Goal: Information Seeking & Learning: Stay updated

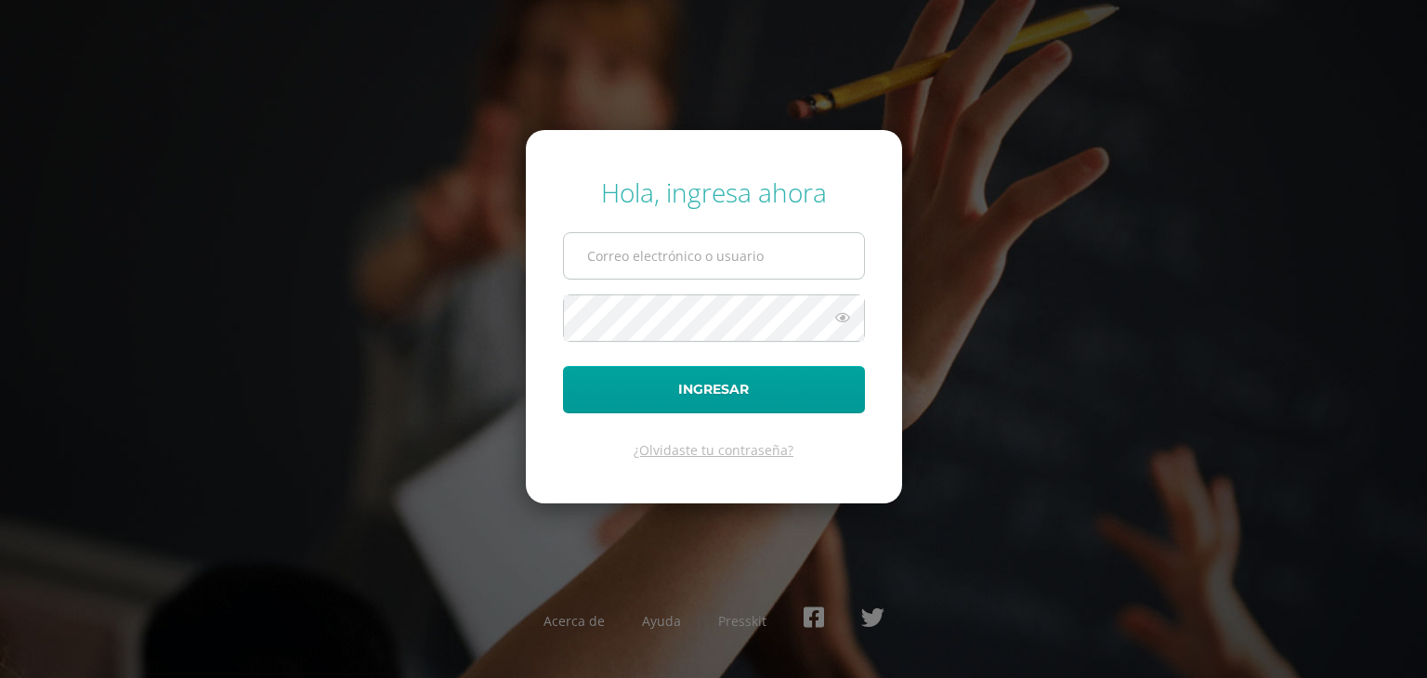
type input "daquinodb24@gmail.com"
click at [699, 249] on input "daquinodb24@gmail.com" at bounding box center [714, 256] width 300 height 46
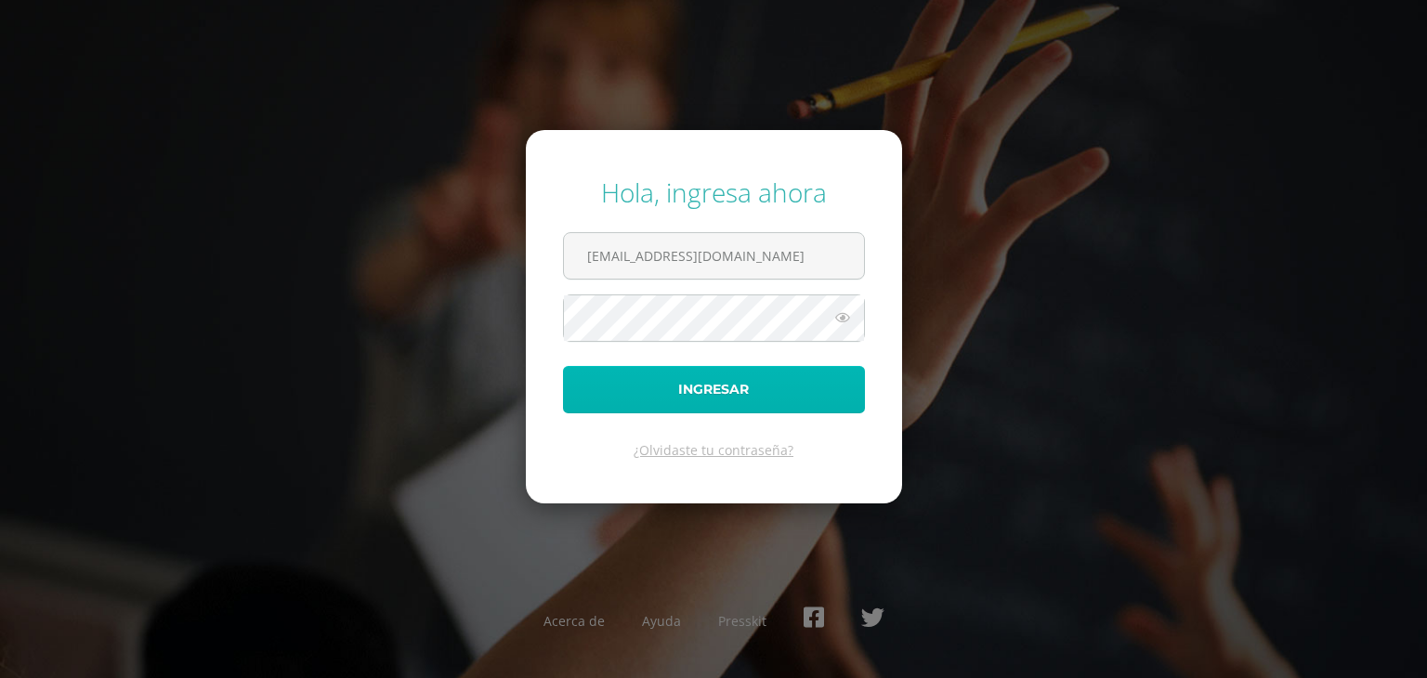
click at [575, 399] on button "Ingresar" at bounding box center [714, 389] width 302 height 47
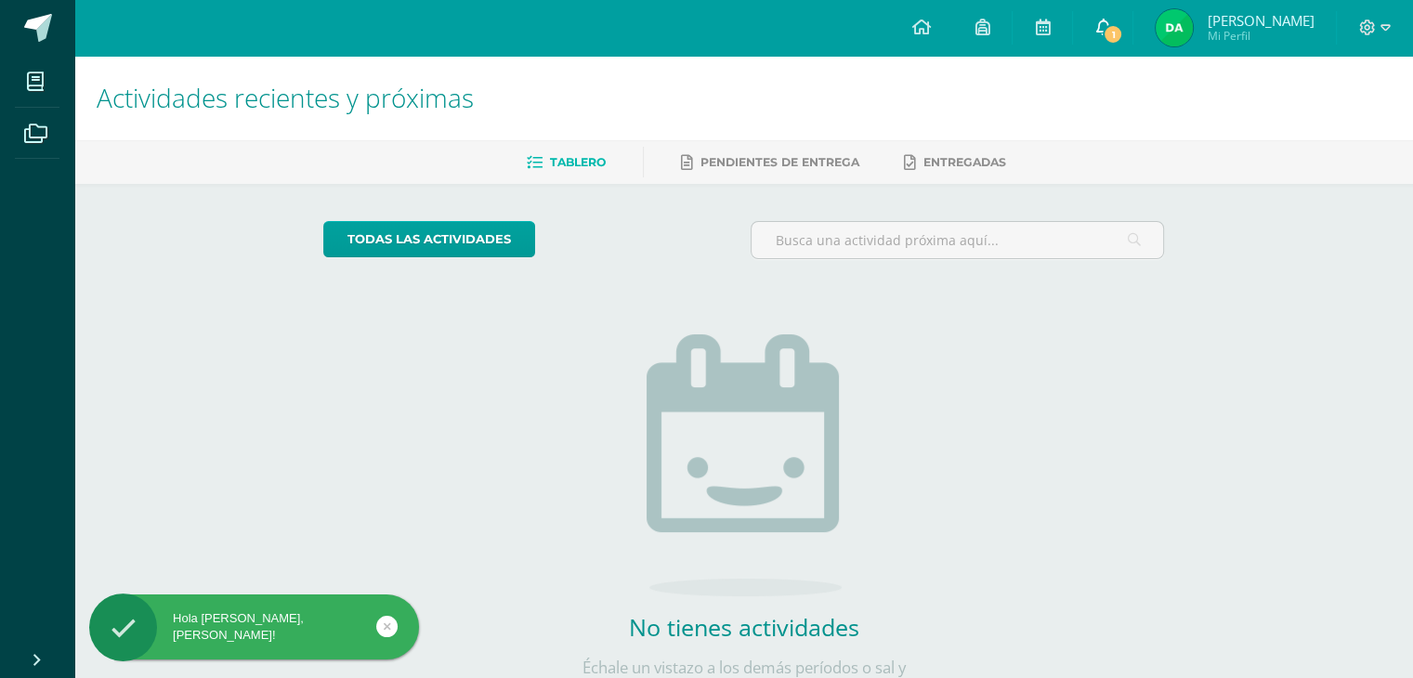
click at [1099, 27] on icon at bounding box center [1102, 27] width 15 height 17
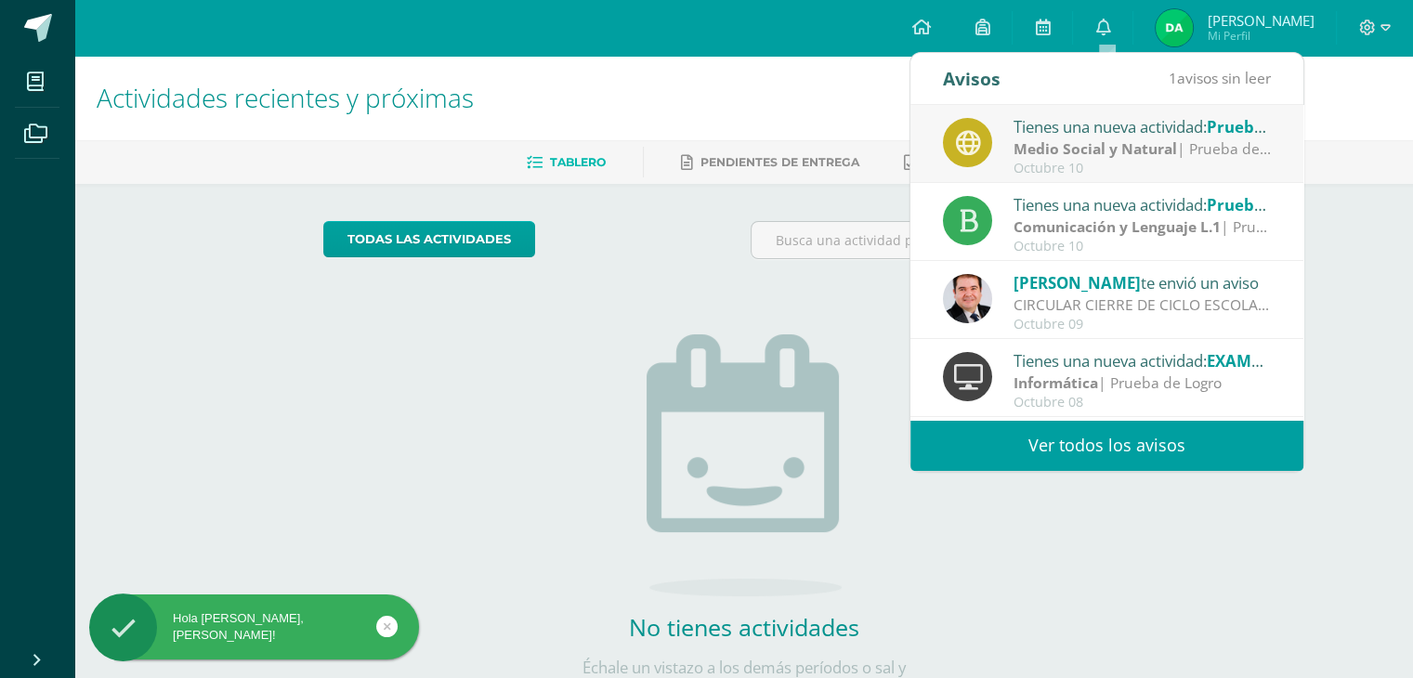
click at [1089, 138] on strong "Medio Social y Natural" at bounding box center [1094, 148] width 163 height 20
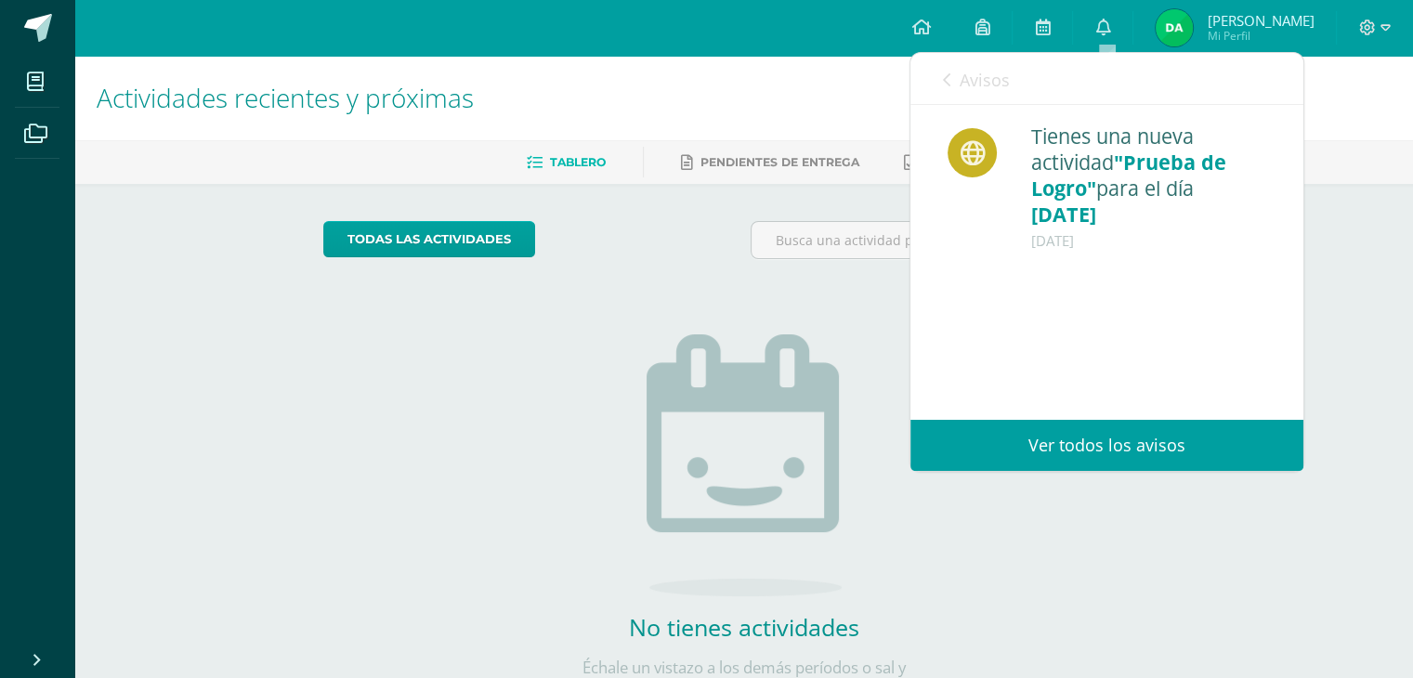
click at [1127, 447] on link "Ver todos los avisos" at bounding box center [1106, 445] width 393 height 51
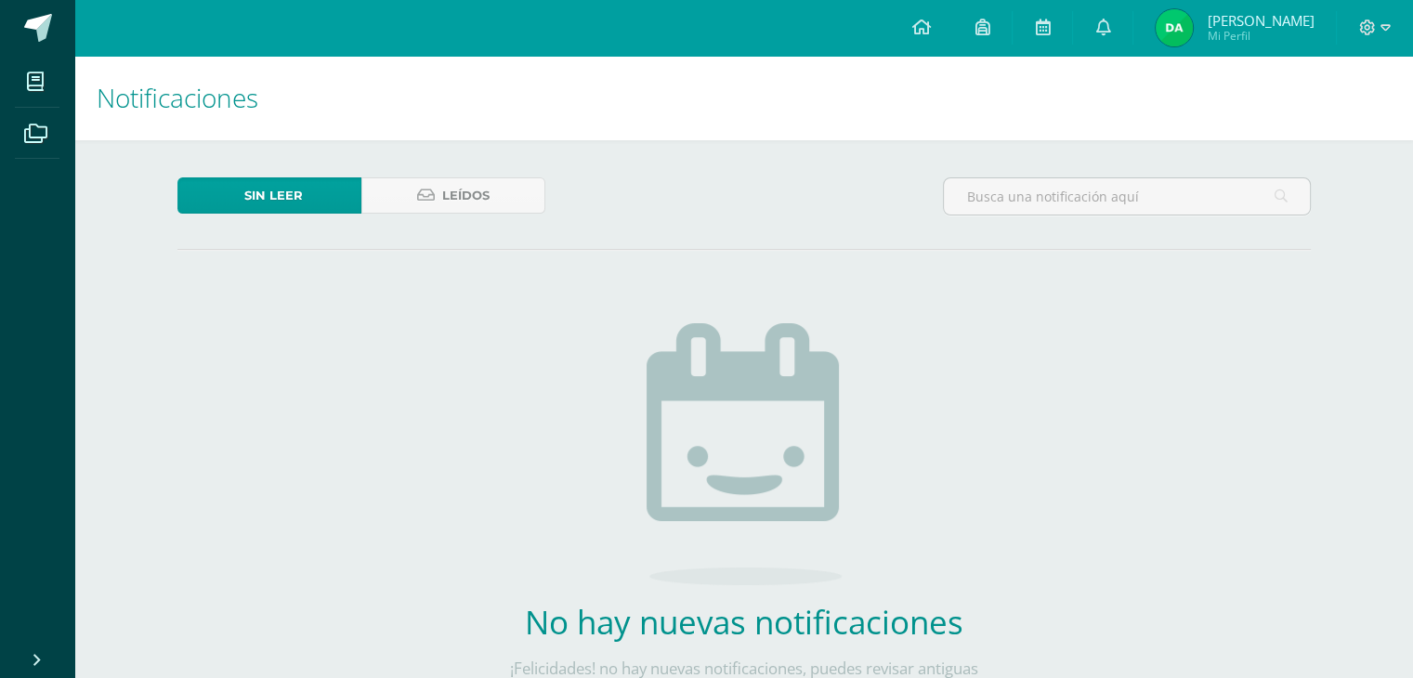
click at [1178, 37] on img at bounding box center [1173, 27] width 37 height 37
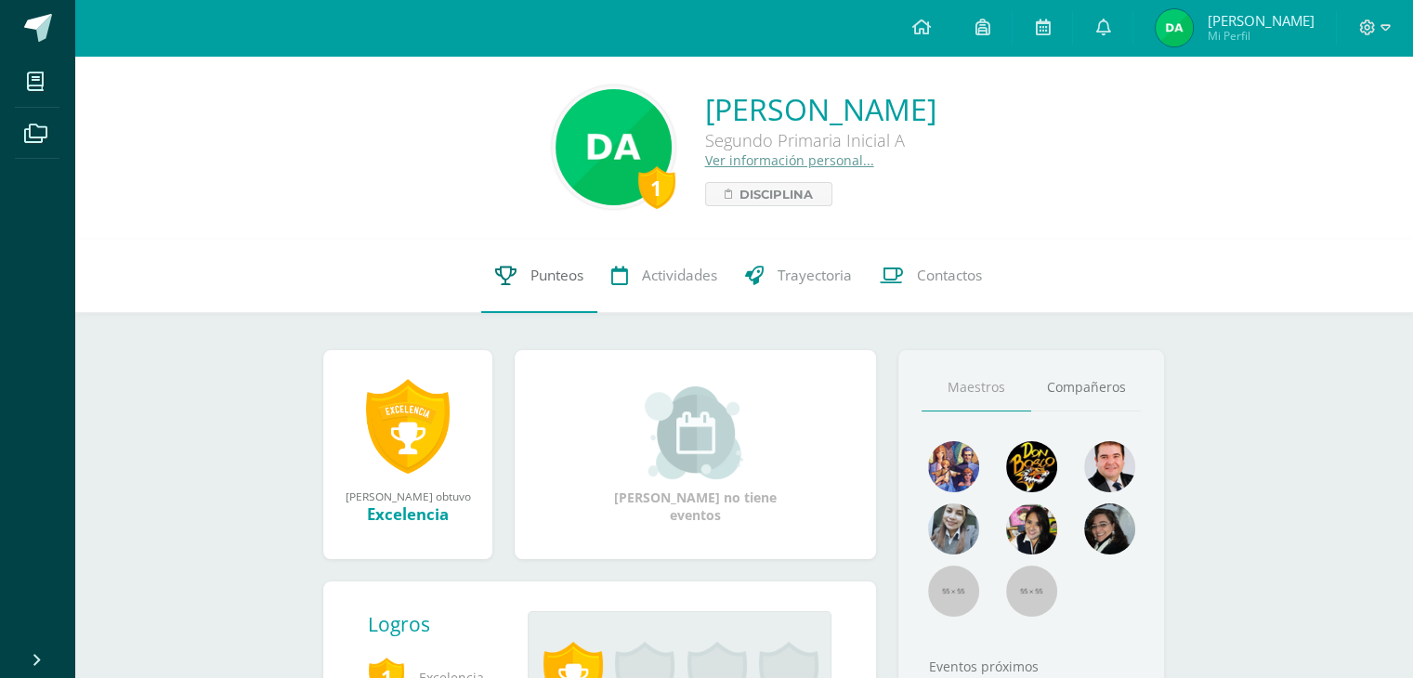
click at [554, 279] on span "Punteos" at bounding box center [556, 276] width 53 height 20
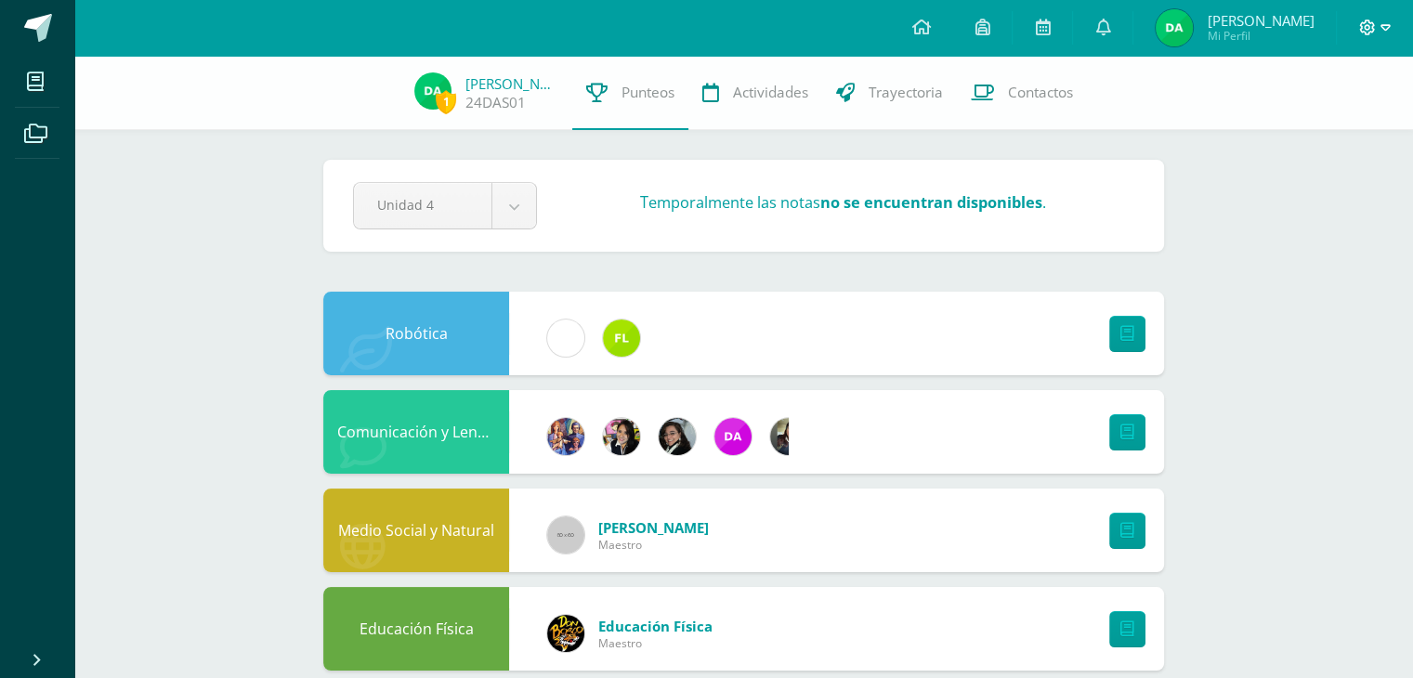
click at [1364, 33] on icon at bounding box center [1367, 28] width 17 height 17
click at [1305, 130] on span "Cerrar sesión" at bounding box center [1325, 126] width 84 height 18
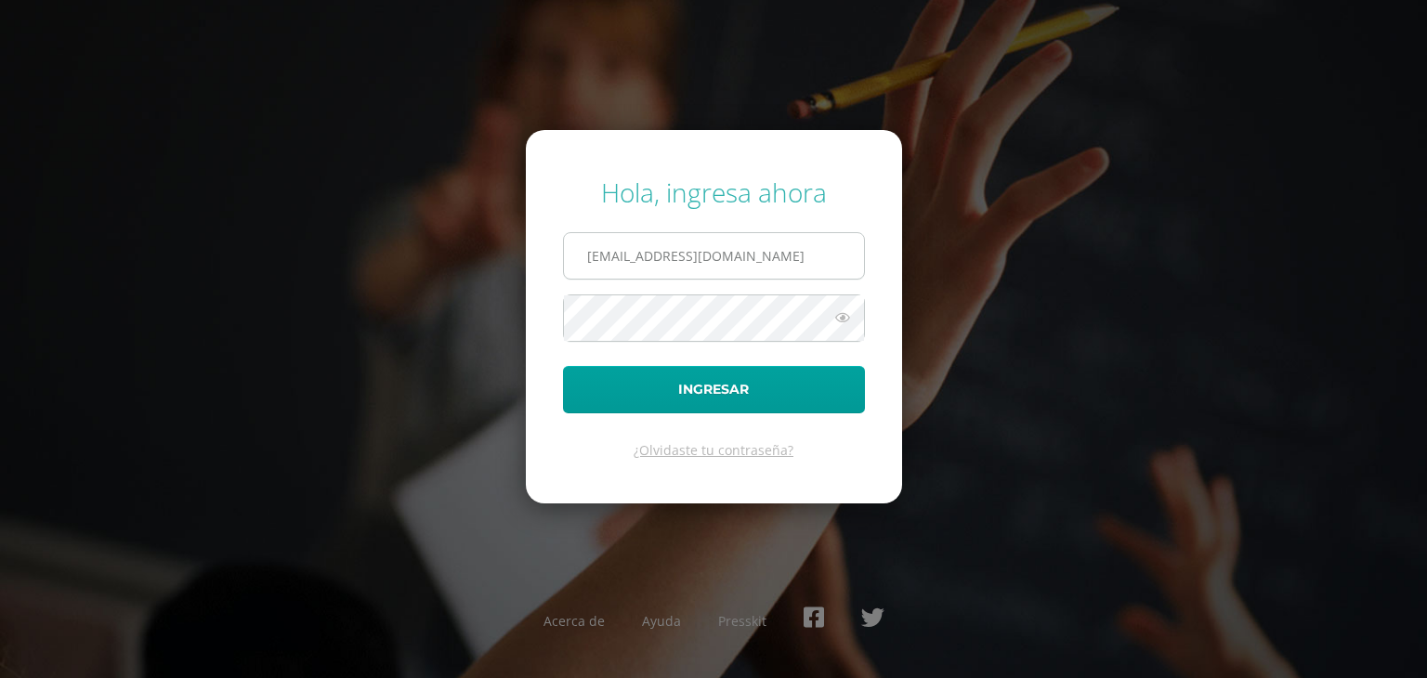
click at [774, 244] on input "daquinodb24@gmail.com" at bounding box center [714, 256] width 300 height 46
type input "e.aquino.2adb@gmail.com"
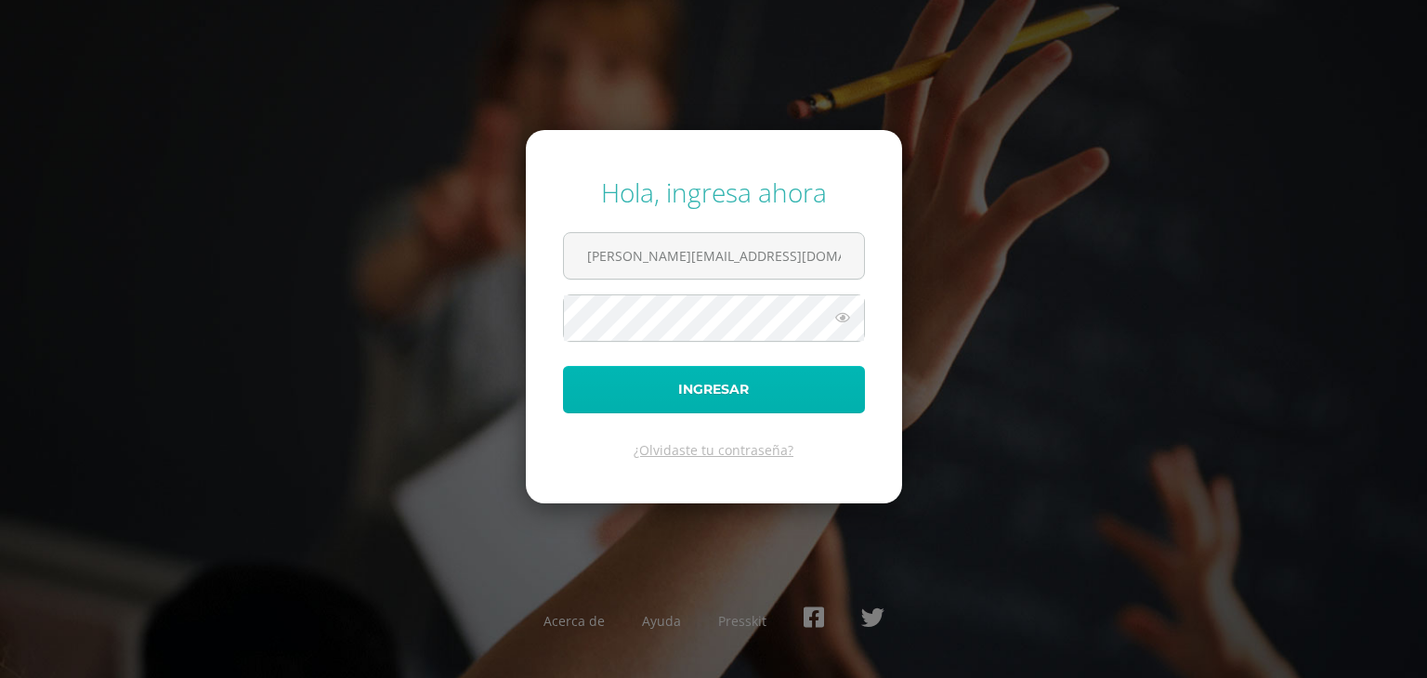
click at [750, 384] on button "Ingresar" at bounding box center [714, 389] width 302 height 47
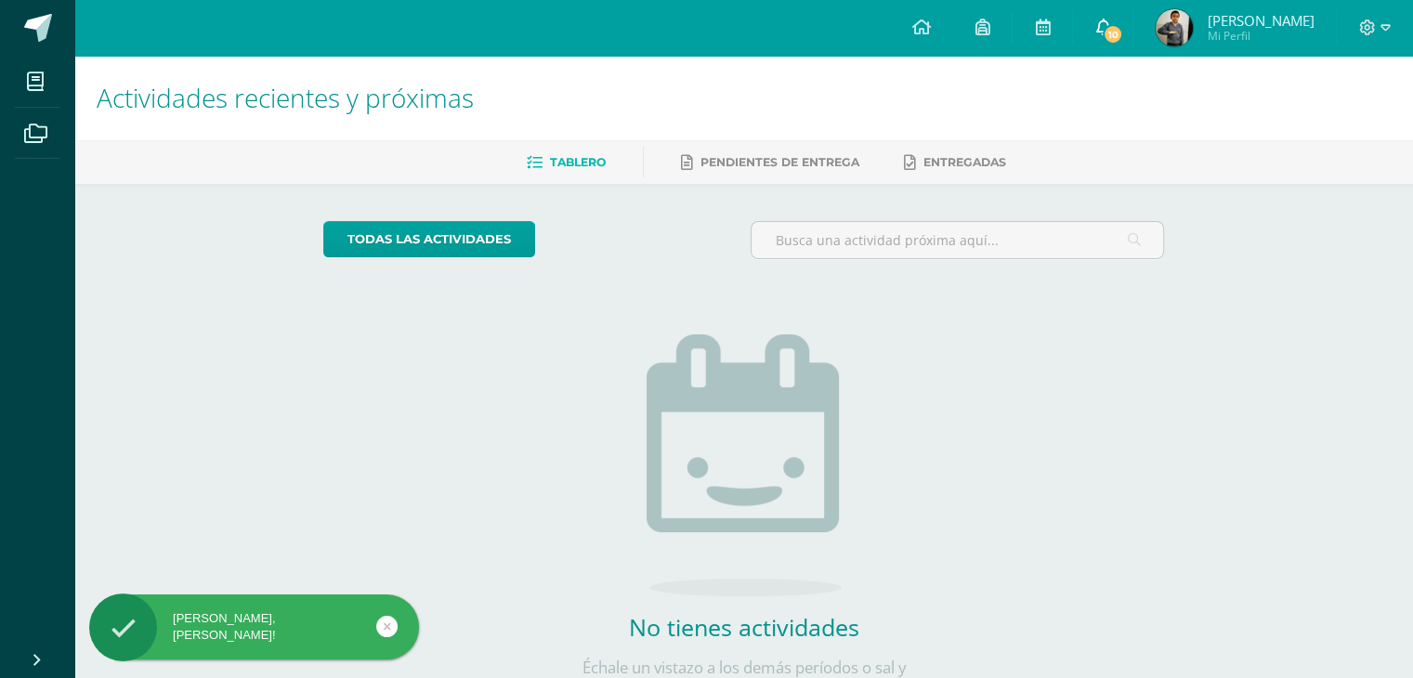
click at [1123, 30] on span "10" at bounding box center [1112, 34] width 20 height 20
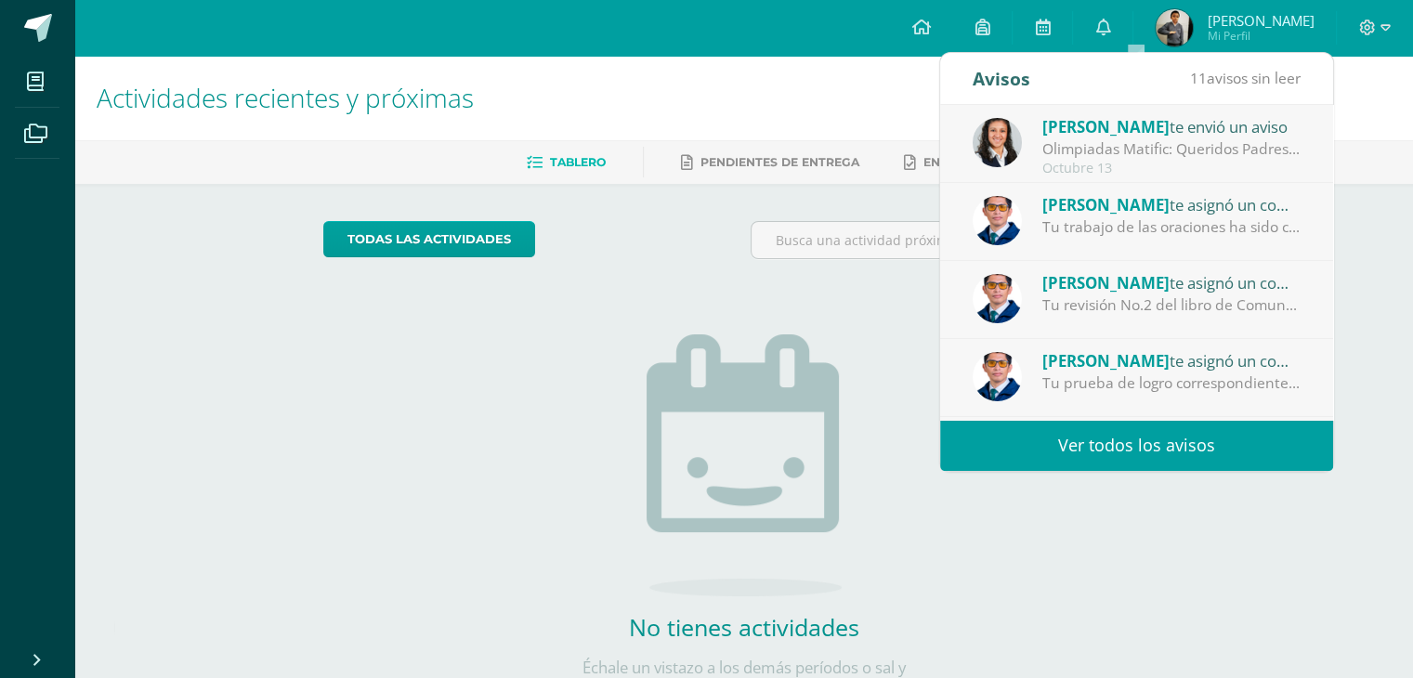
click at [1141, 462] on link "Ver todos los avisos" at bounding box center [1136, 445] width 393 height 51
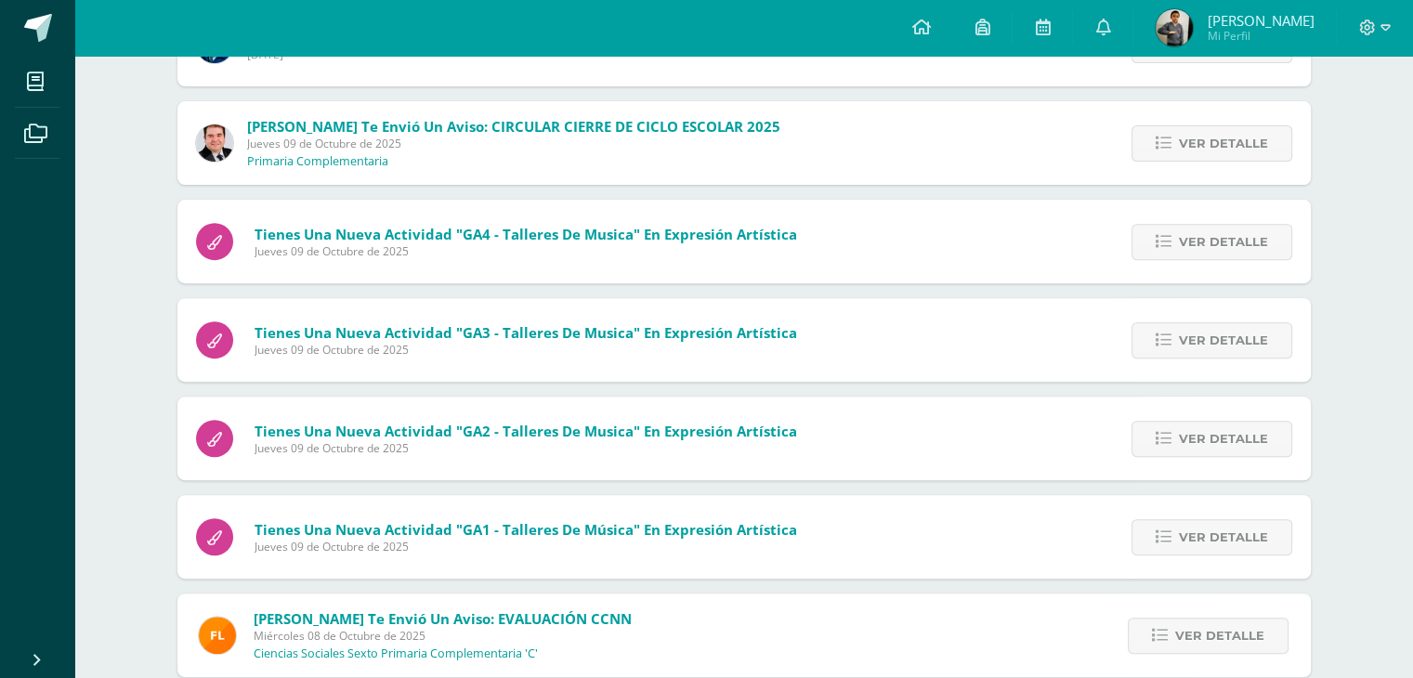
scroll to position [713, 0]
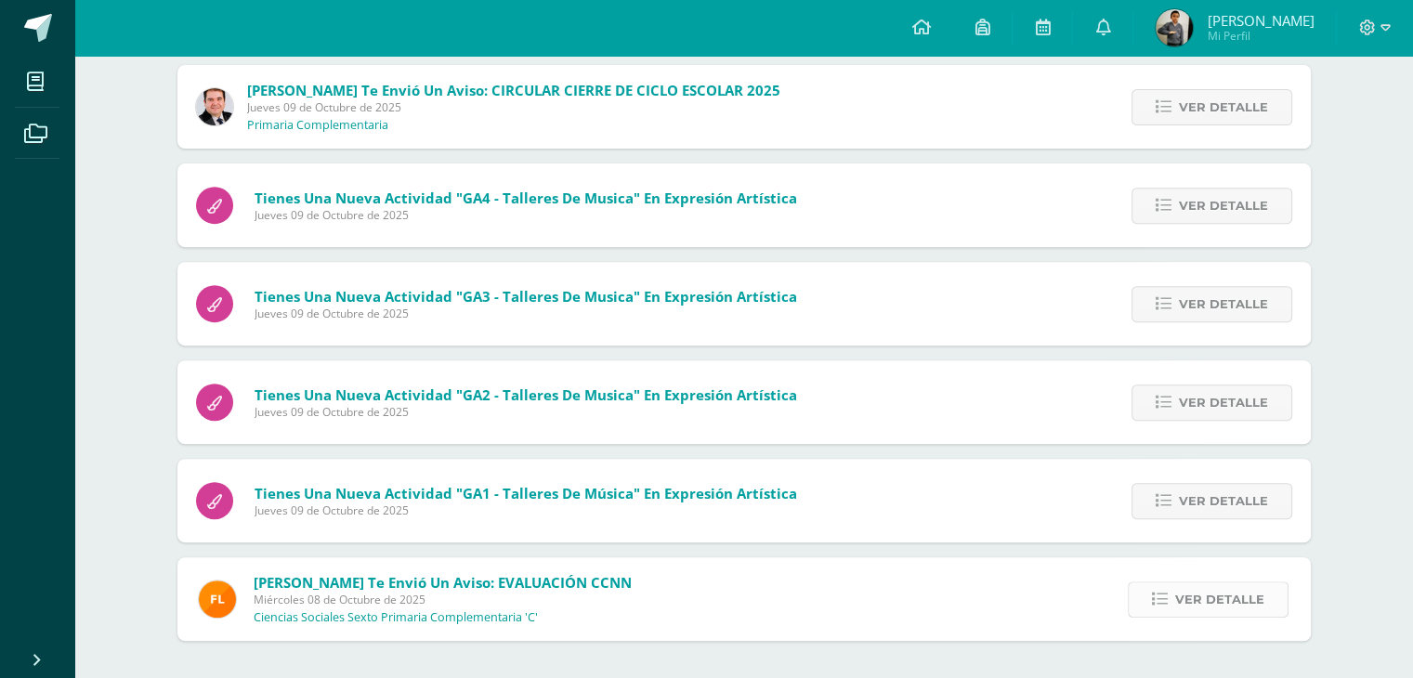
click at [1238, 588] on span "Ver detalle" at bounding box center [1219, 599] width 89 height 34
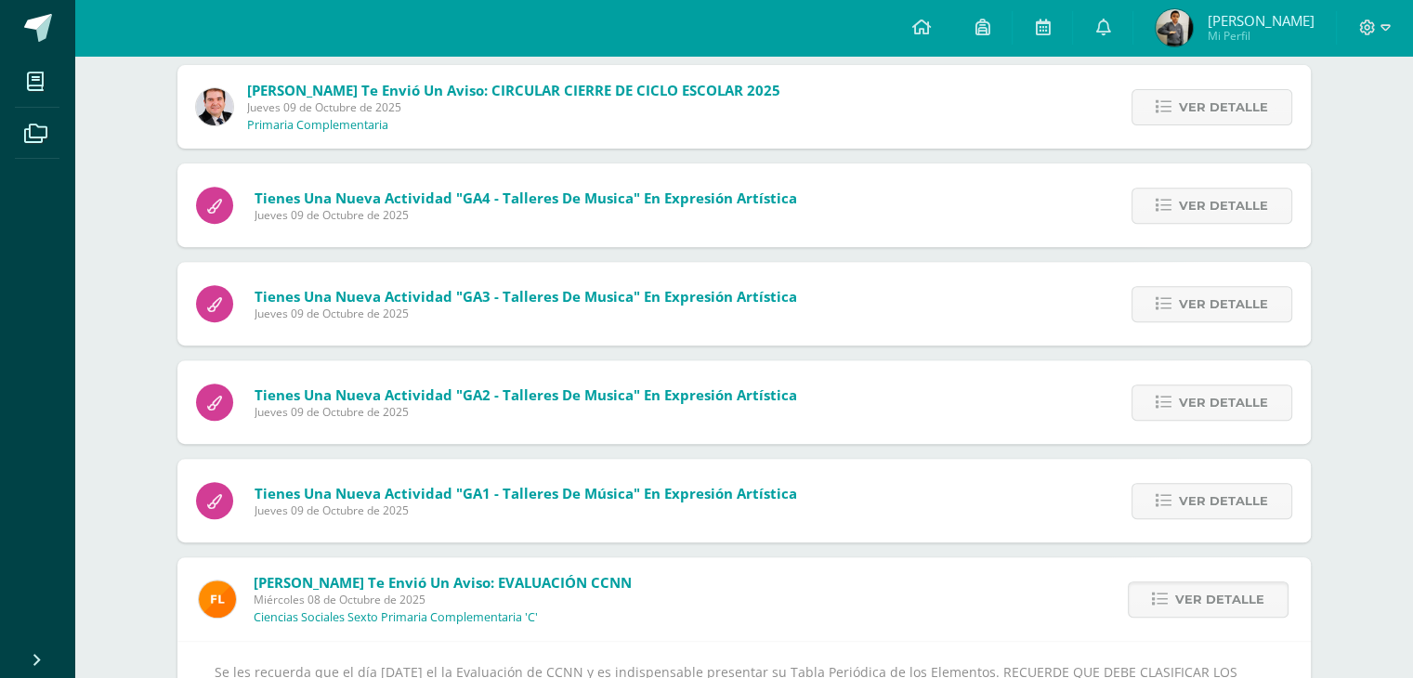
scroll to position [869, 0]
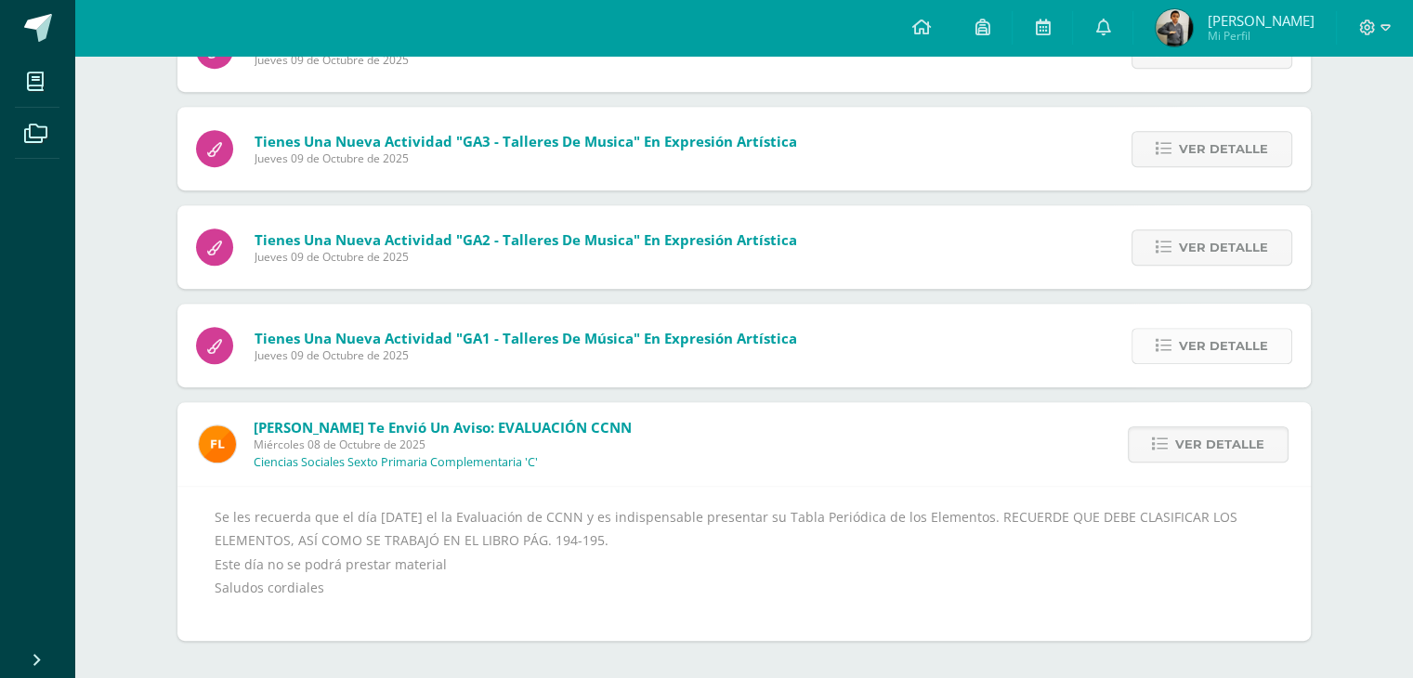
click at [1241, 343] on span "Ver detalle" at bounding box center [1223, 346] width 89 height 34
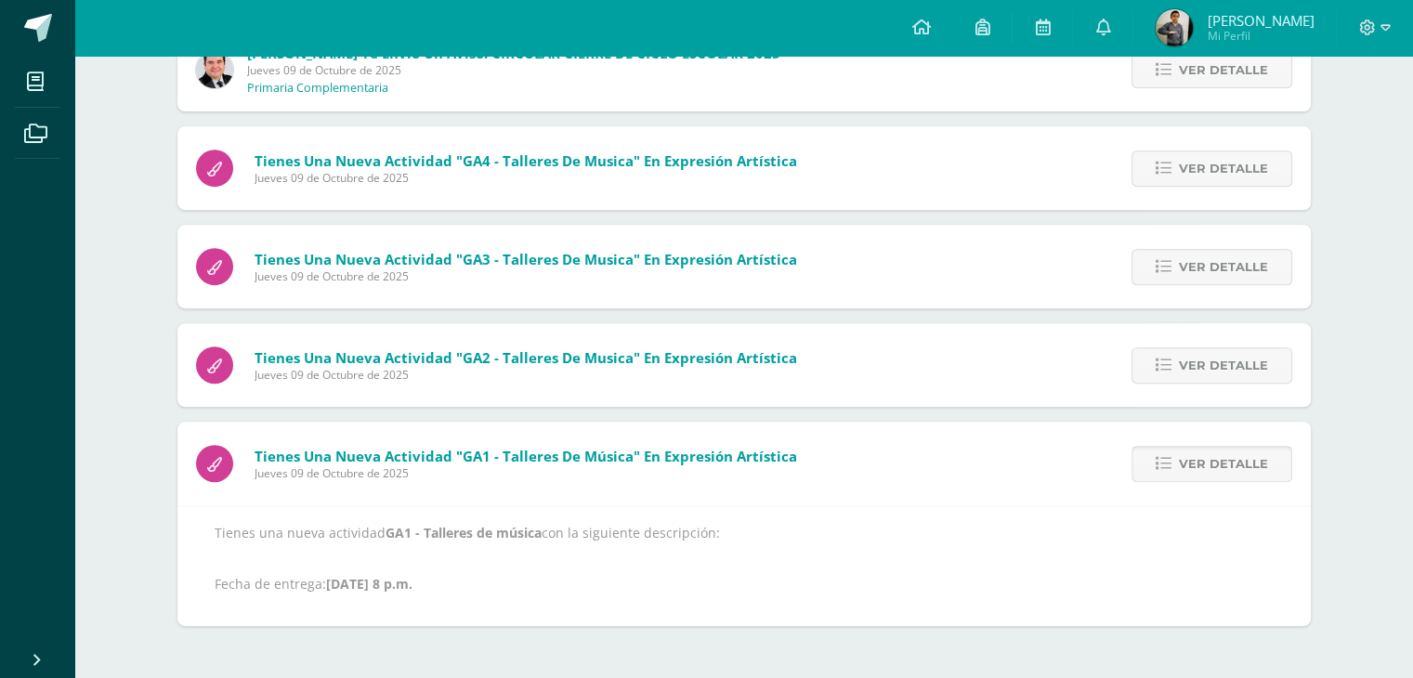
scroll to position [736, 0]
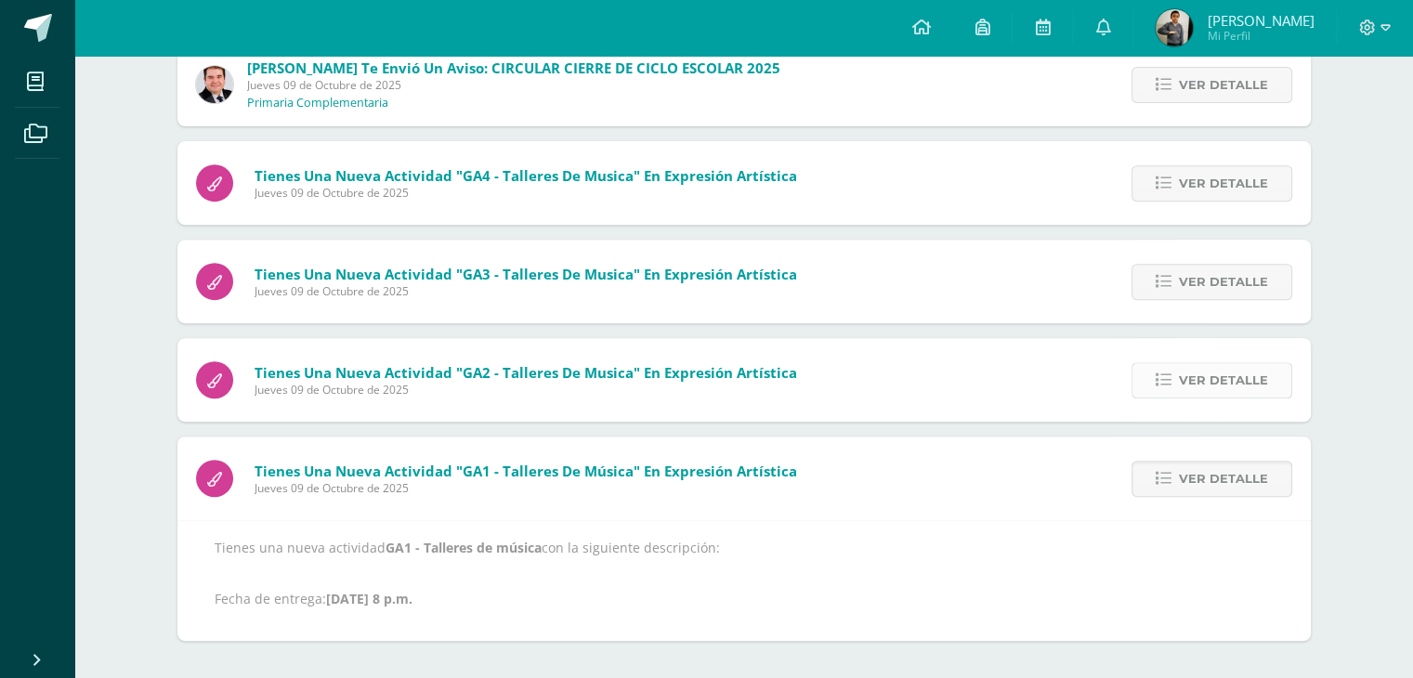
click at [1225, 374] on span "Ver detalle" at bounding box center [1223, 380] width 89 height 34
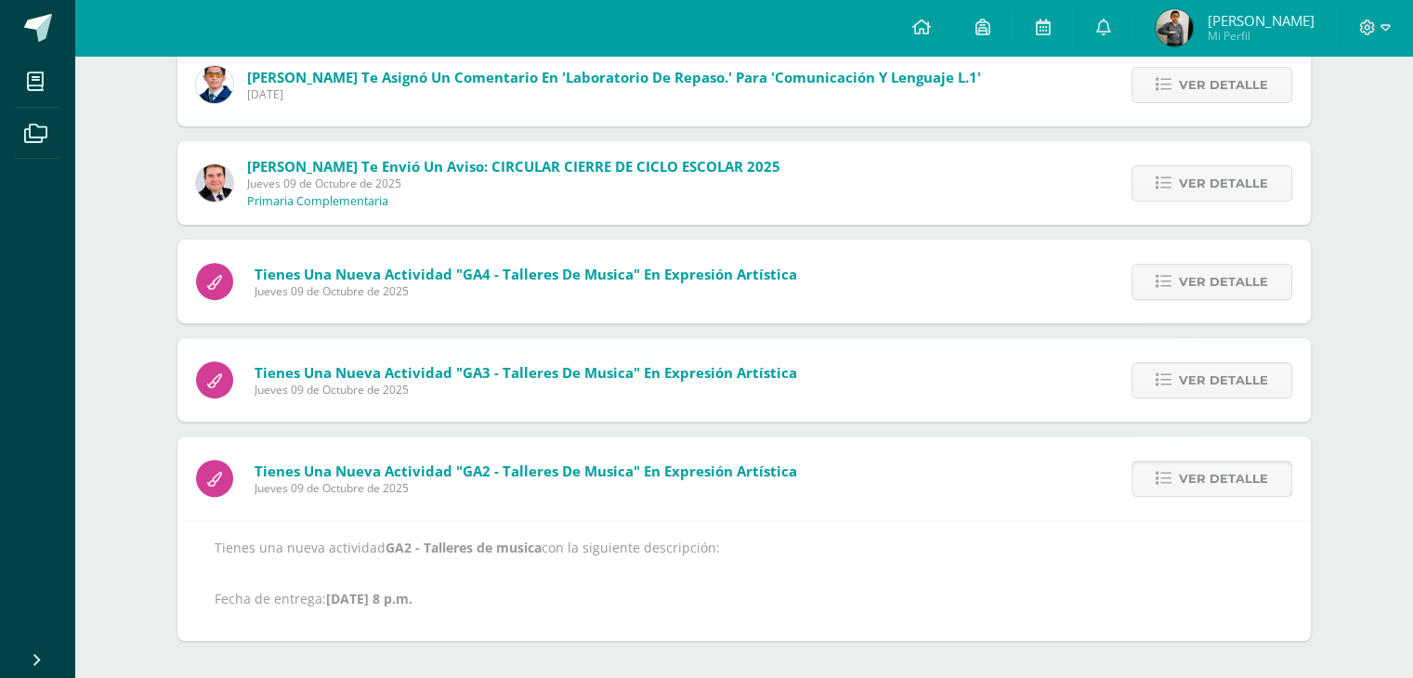
scroll to position [637, 0]
click at [1222, 372] on span "Ver detalle" at bounding box center [1223, 380] width 89 height 34
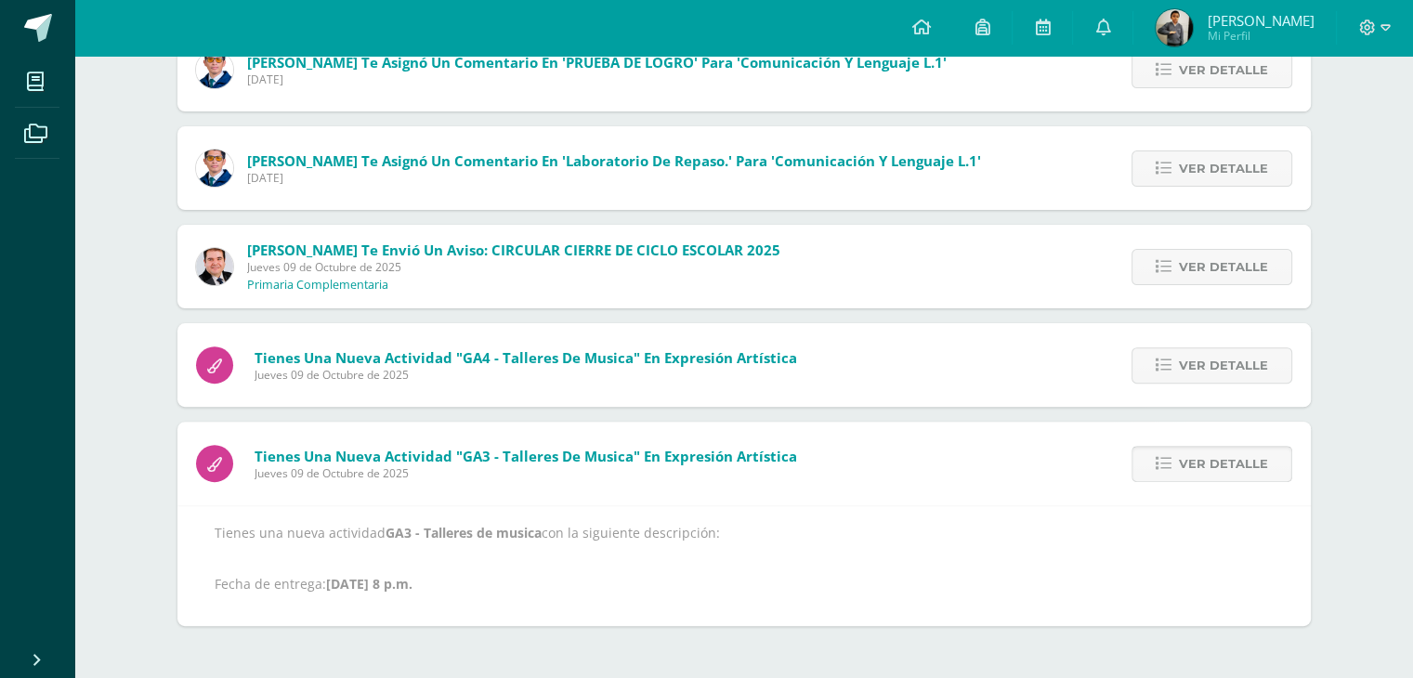
scroll to position [539, 0]
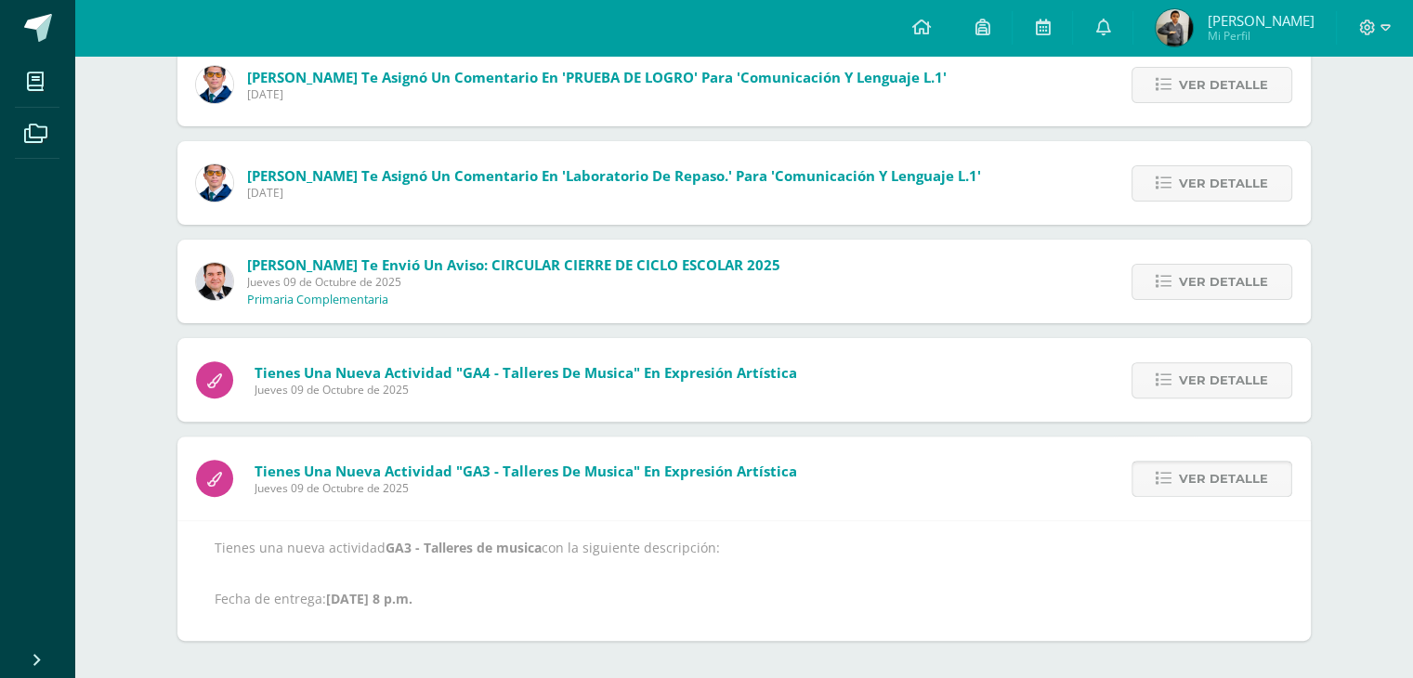
click at [1196, 473] on span "Ver detalle" at bounding box center [1223, 479] width 89 height 34
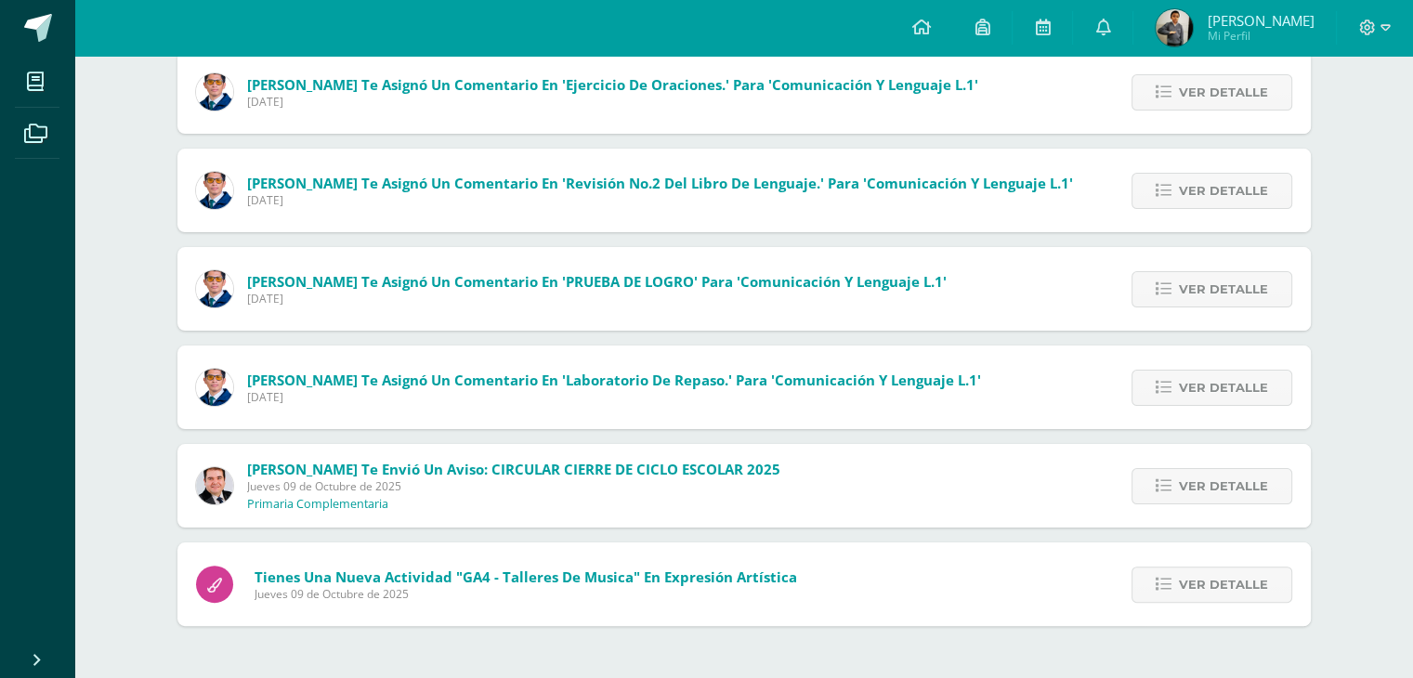
scroll to position [319, 0]
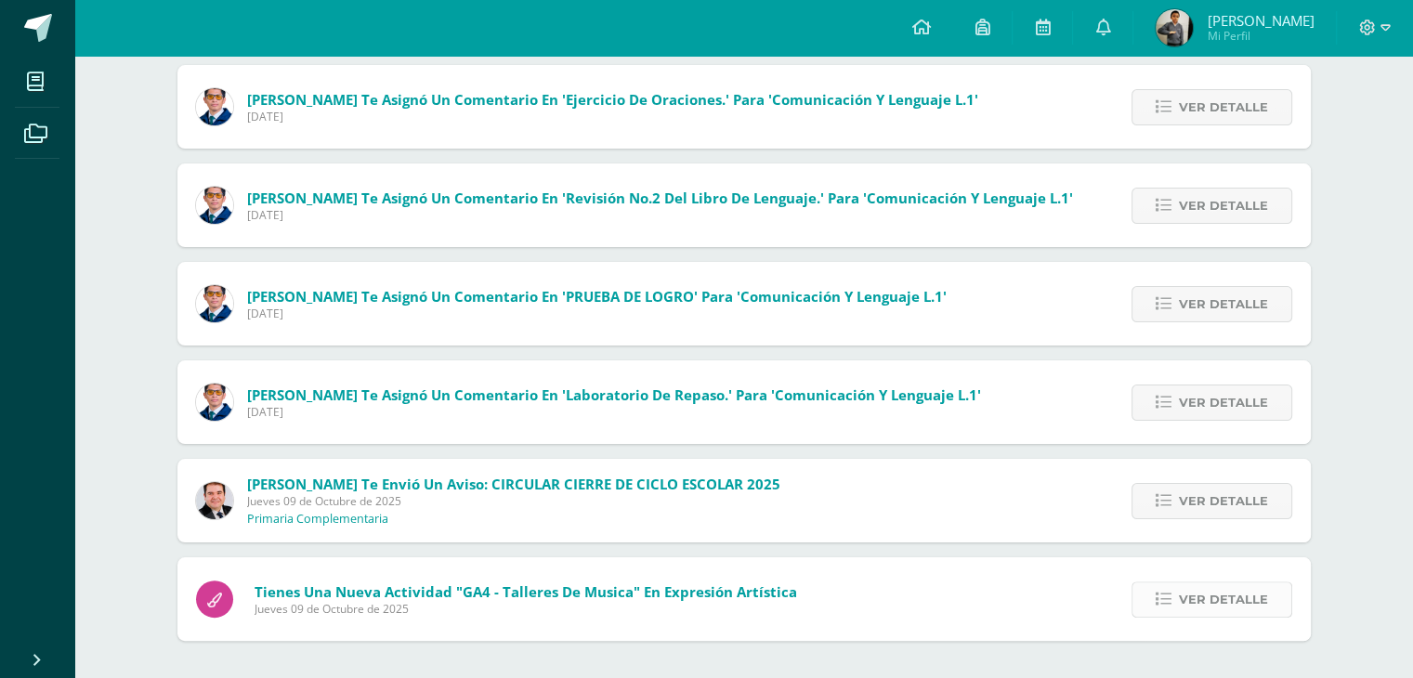
click at [1192, 587] on span "Ver detalle" at bounding box center [1223, 599] width 89 height 34
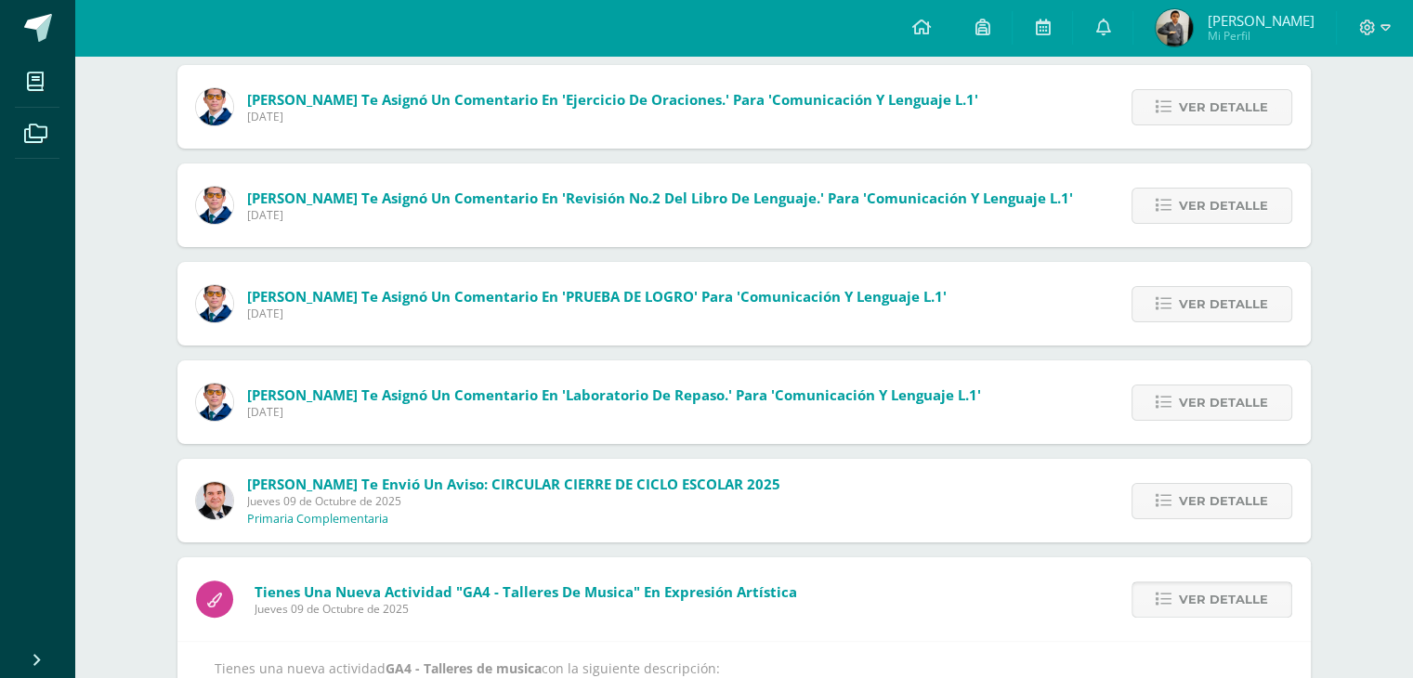
scroll to position [440, 0]
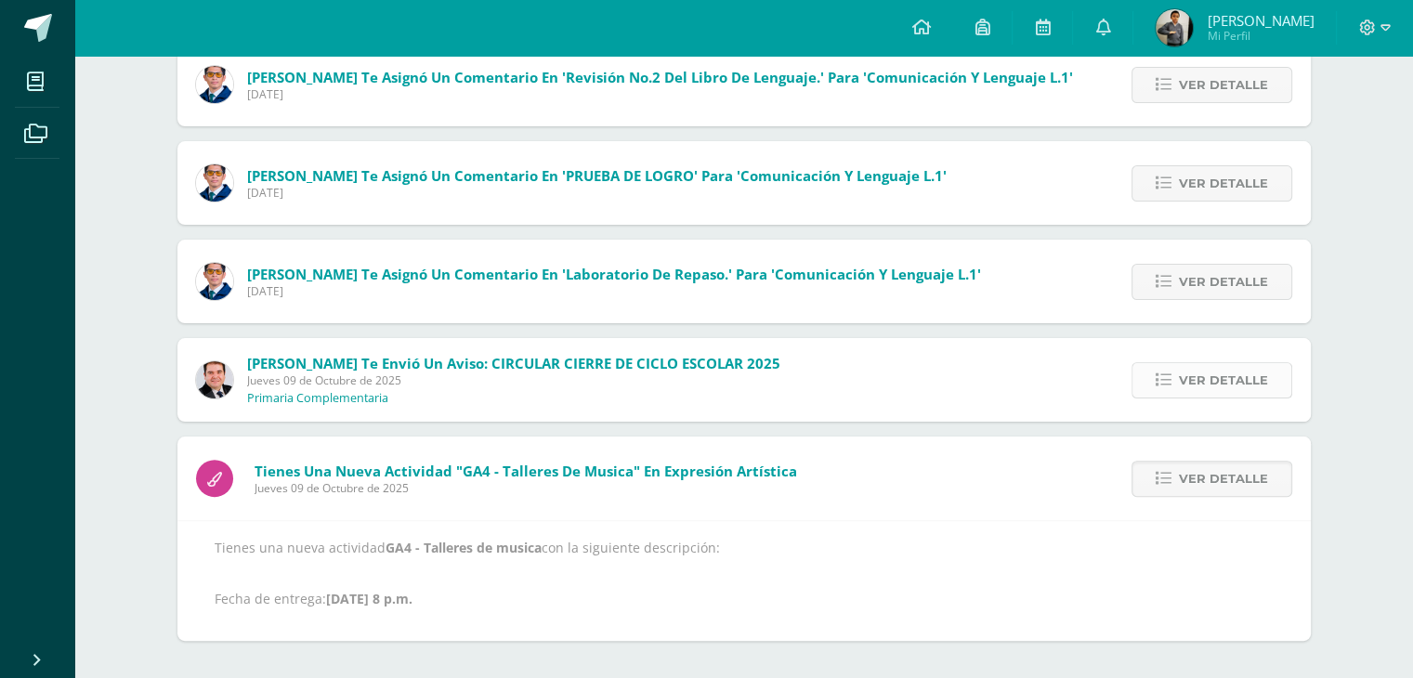
click at [1228, 389] on span "Ver detalle" at bounding box center [1223, 380] width 89 height 34
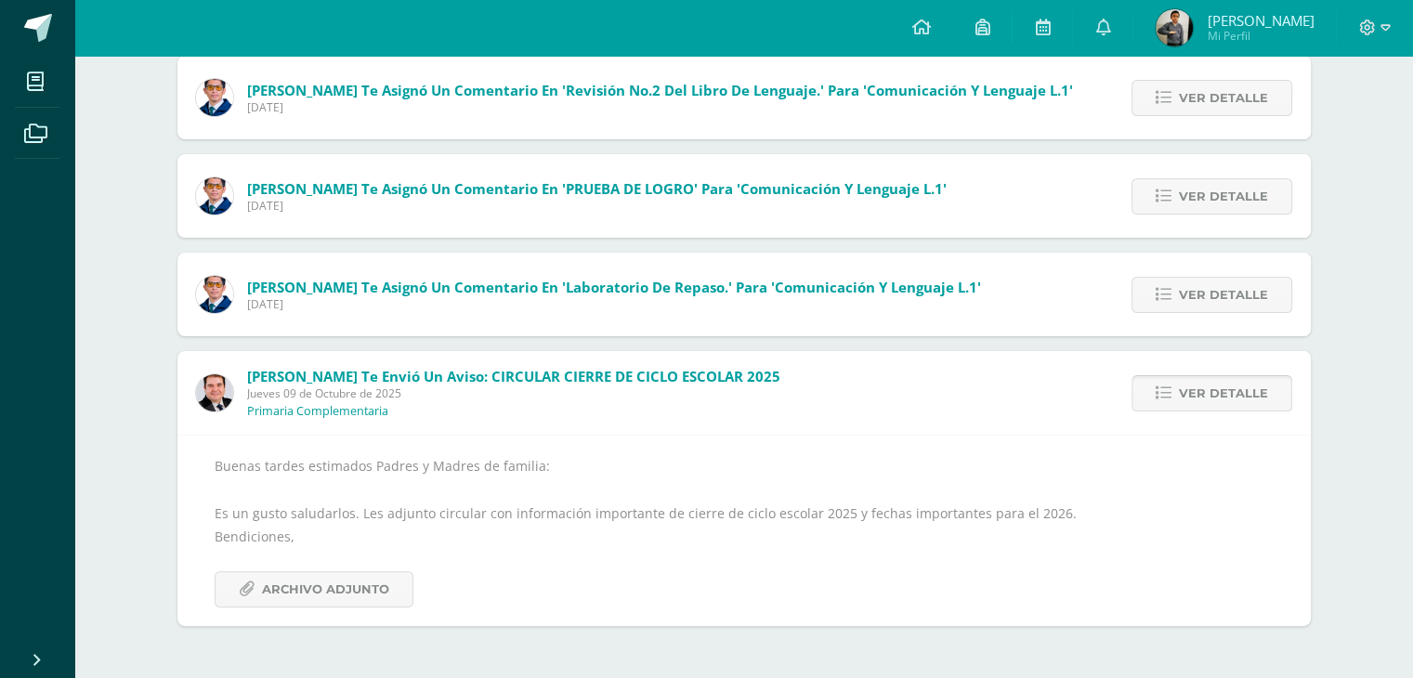
scroll to position [412, 0]
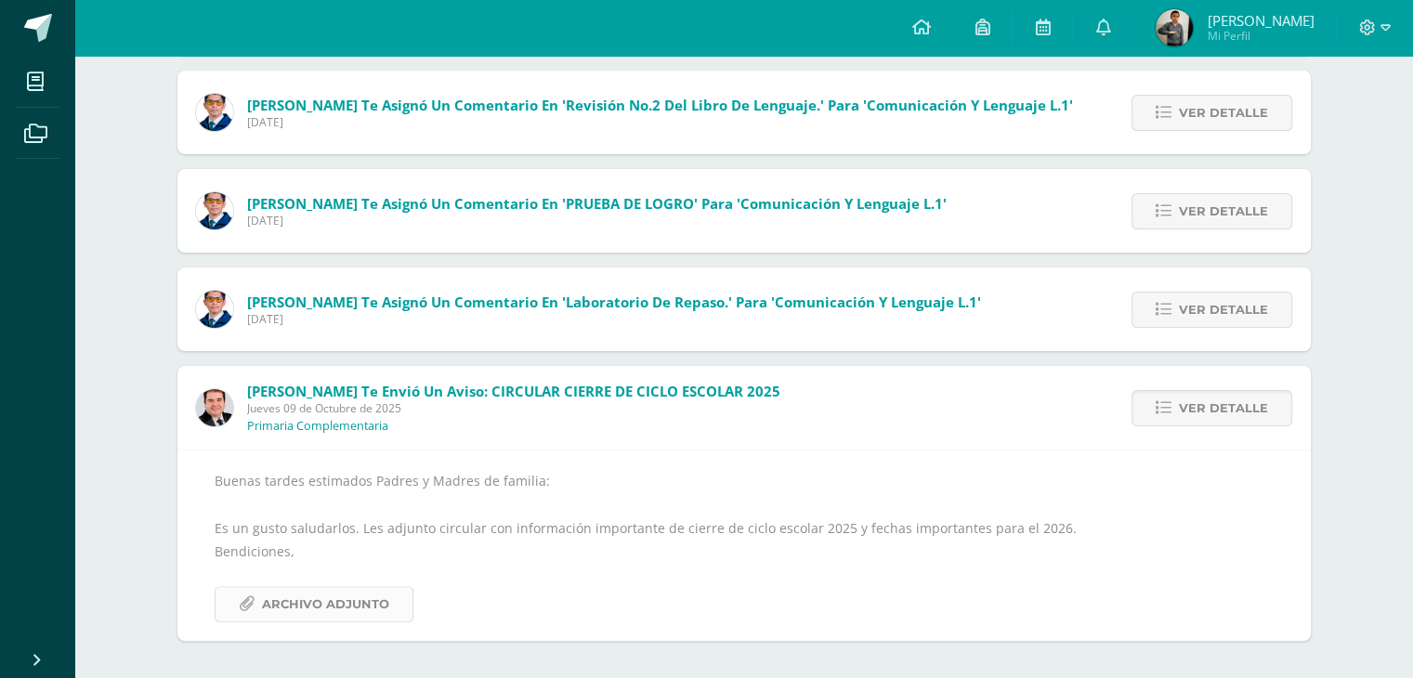
click at [379, 602] on span "Archivo Adjunto" at bounding box center [325, 604] width 127 height 34
click at [1174, 301] on link "Ver detalle" at bounding box center [1211, 310] width 161 height 36
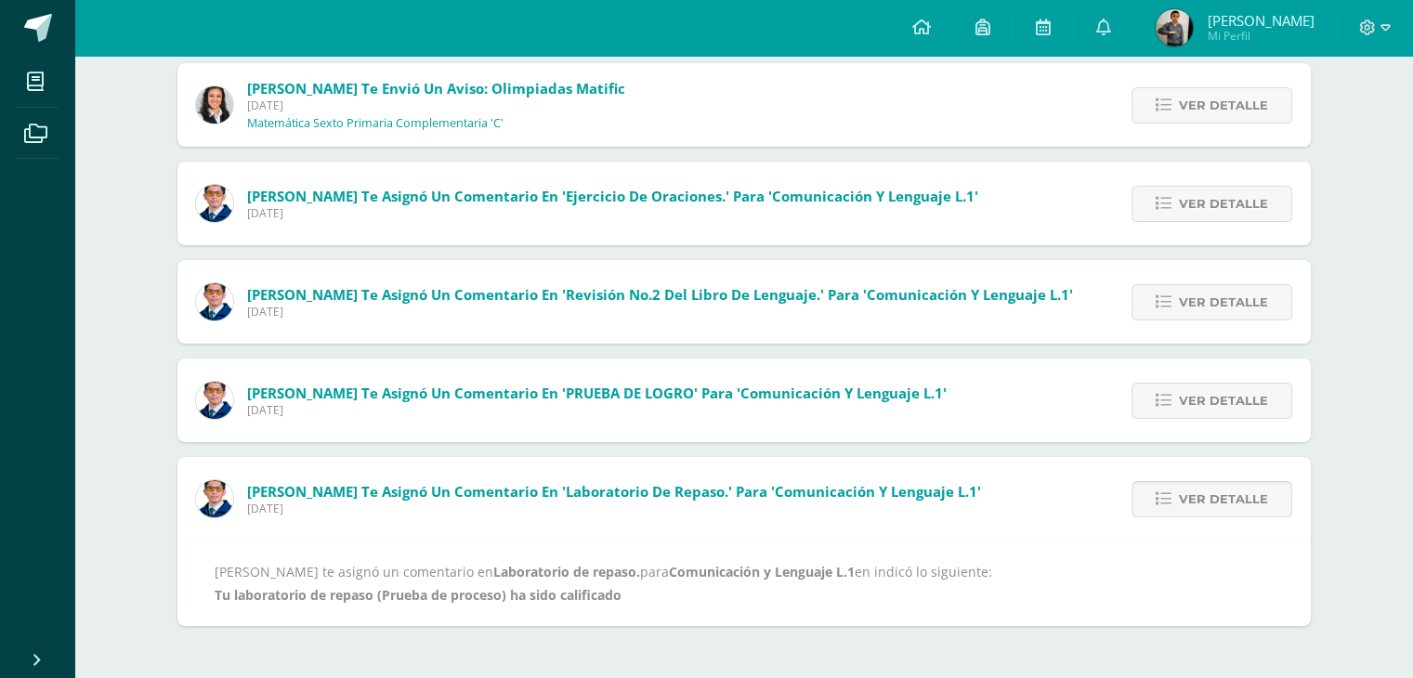
scroll to position [208, 0]
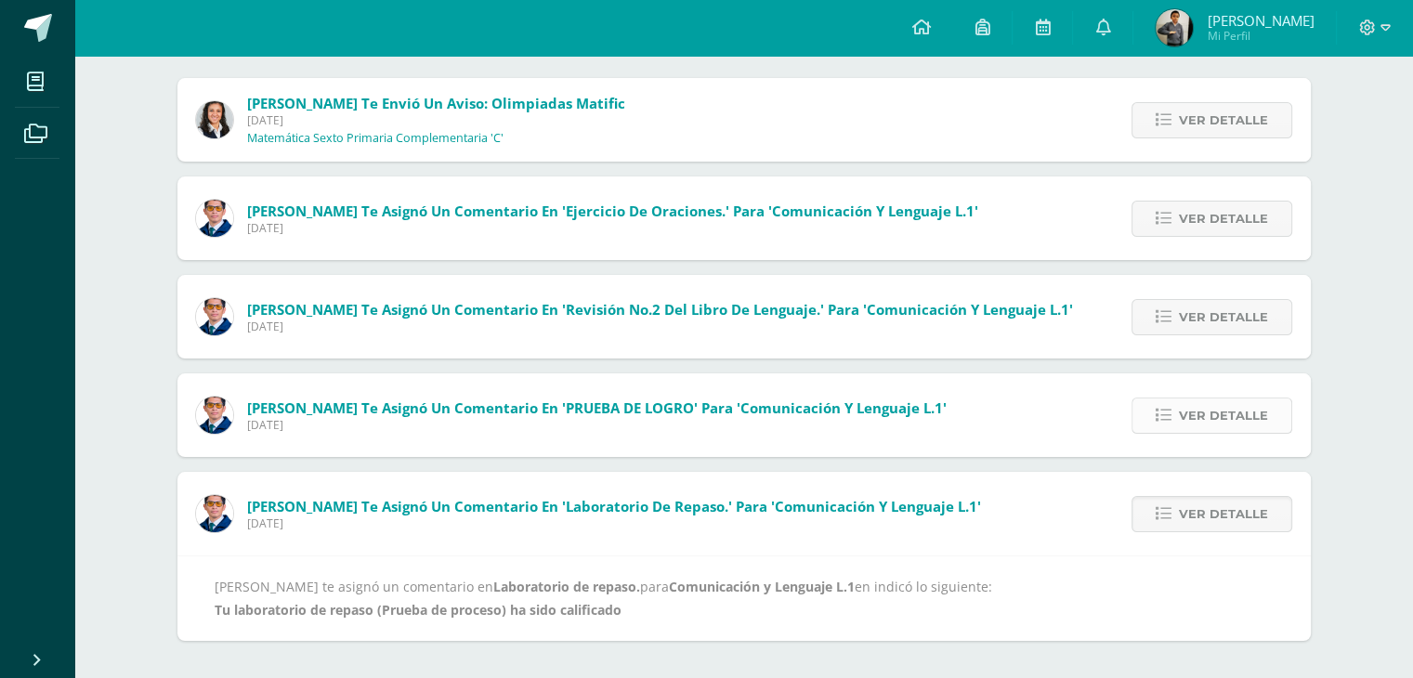
click at [1212, 419] on span "Ver detalle" at bounding box center [1223, 415] width 89 height 34
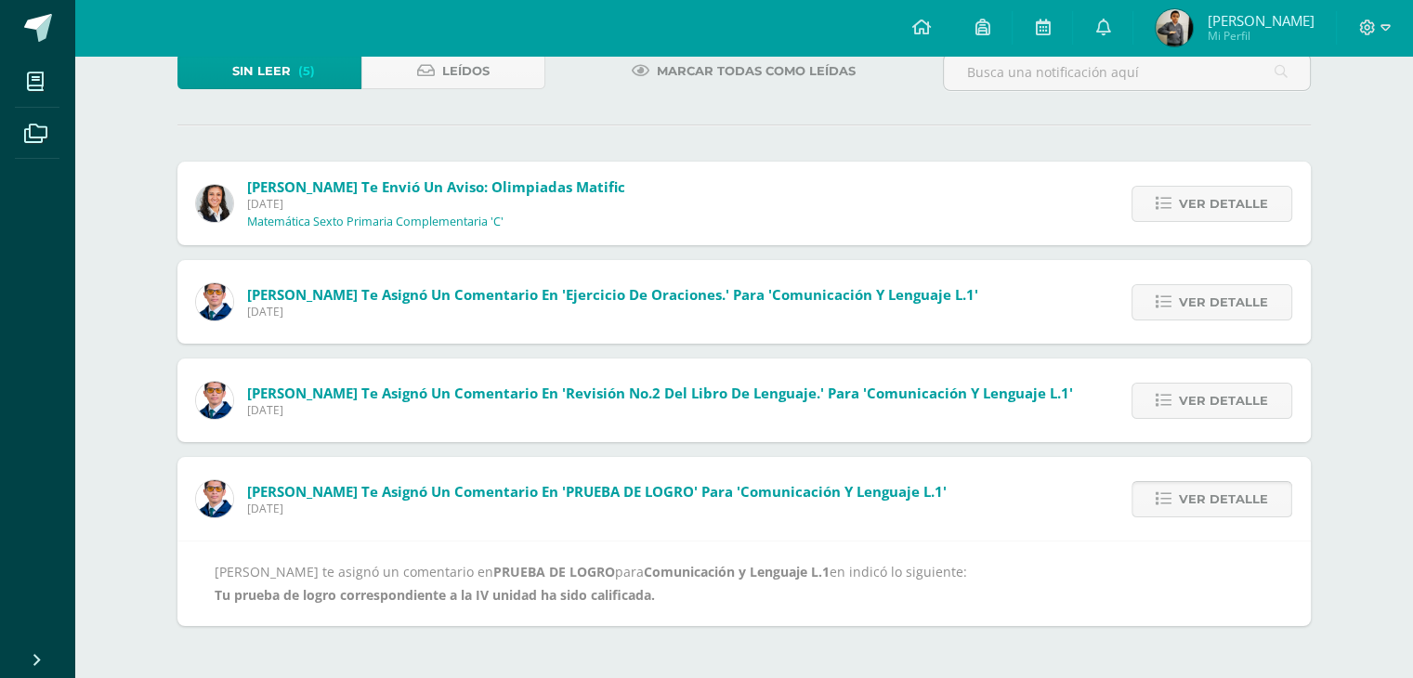
scroll to position [110, 0]
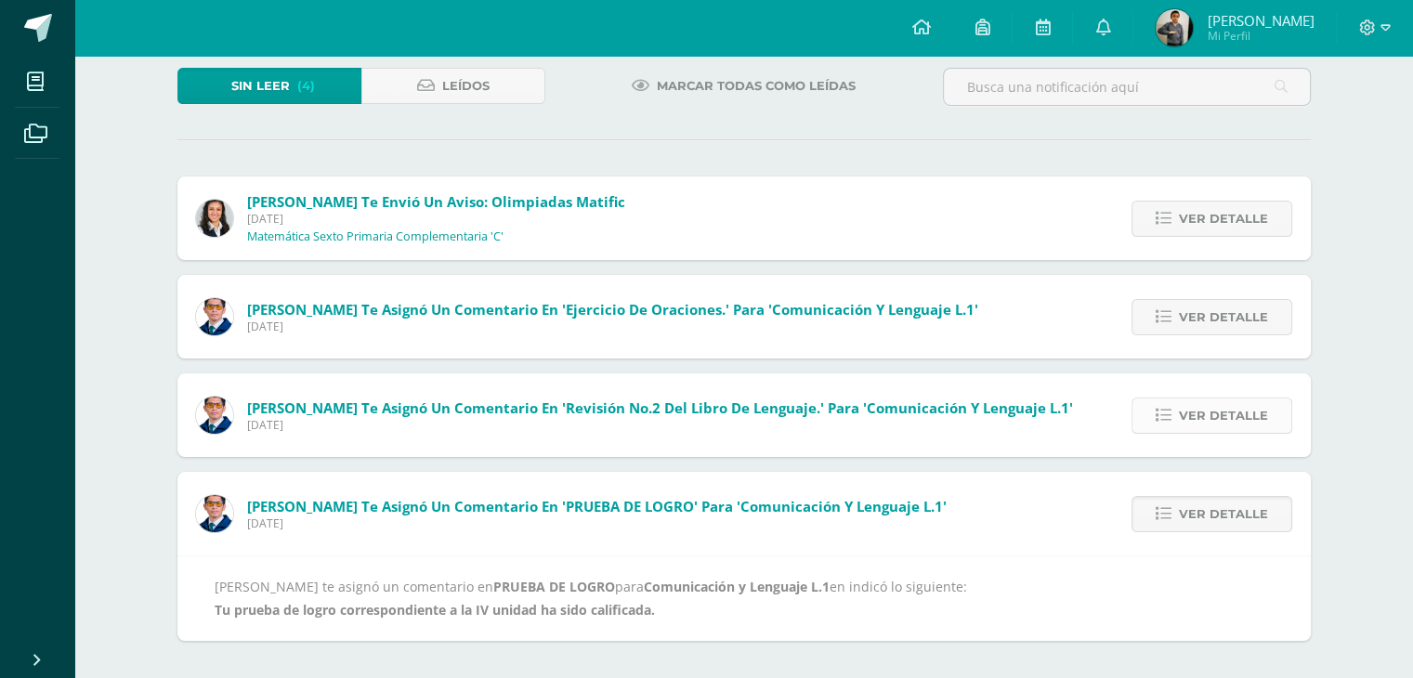
click at [1210, 414] on span "Ver detalle" at bounding box center [1223, 415] width 89 height 34
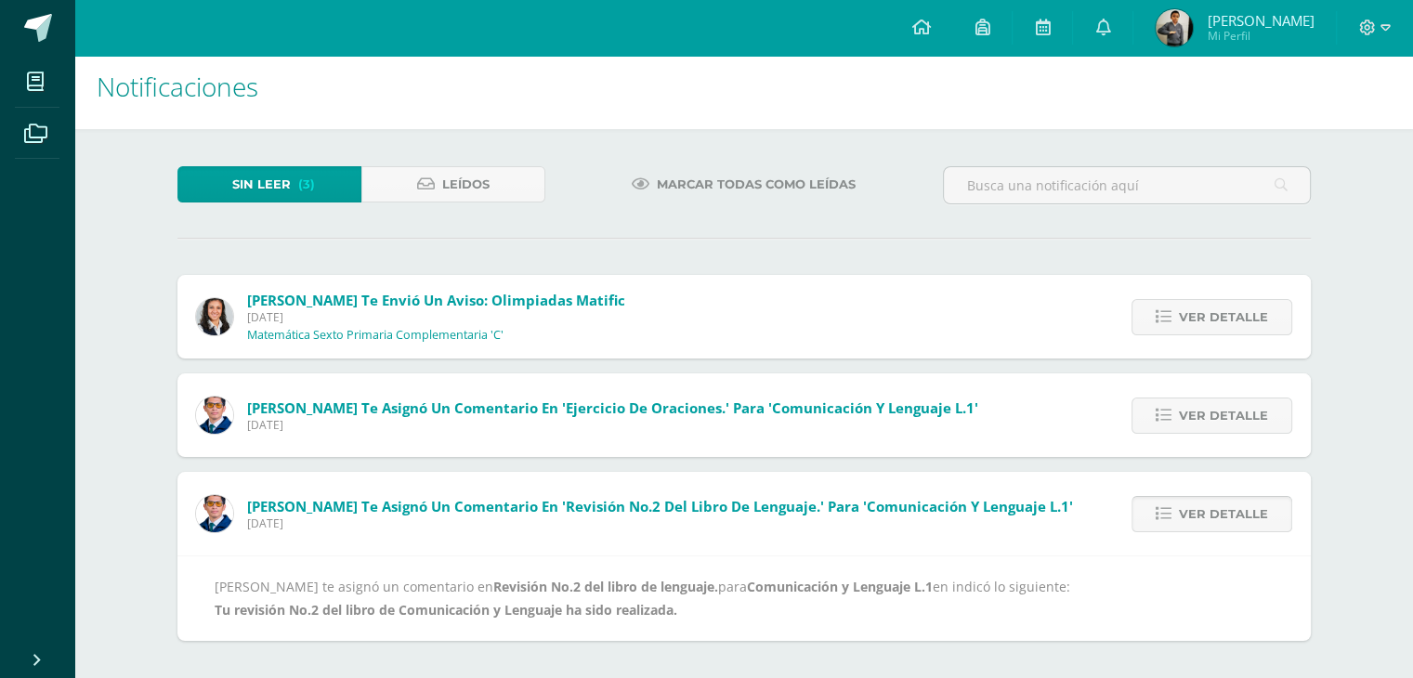
scroll to position [11, 0]
click at [1210, 414] on span "Ver detalle" at bounding box center [1223, 415] width 89 height 34
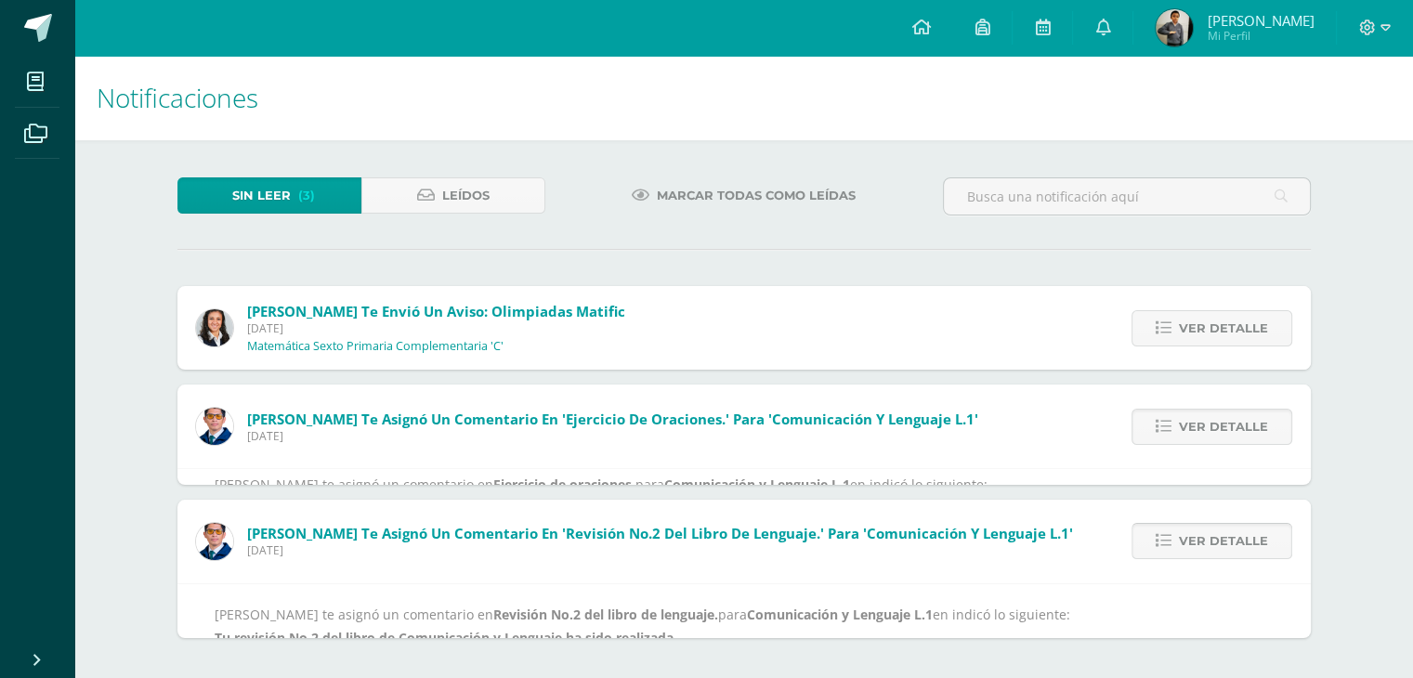
scroll to position [0, 0]
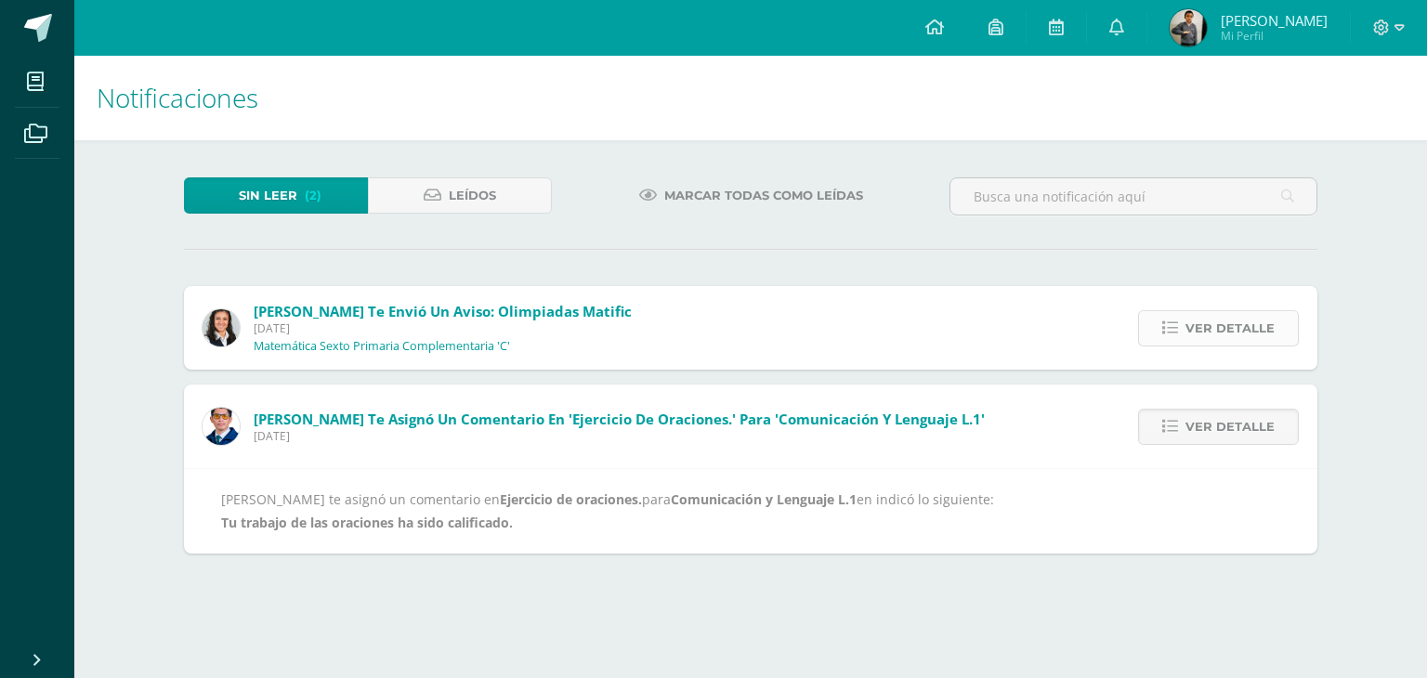
click at [1209, 331] on span "Ver detalle" at bounding box center [1229, 328] width 89 height 34
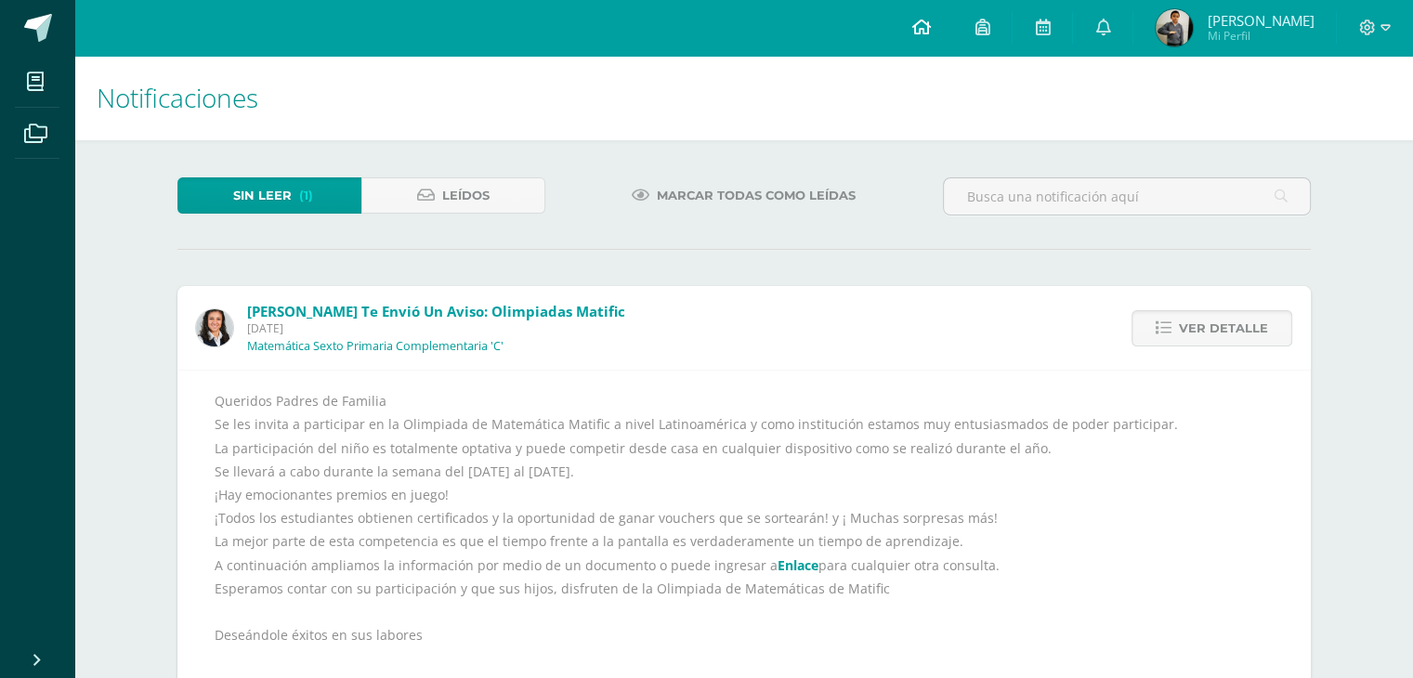
click at [930, 37] on span at bounding box center [920, 28] width 19 height 20
